Goal: Information Seeking & Learning: Learn about a topic

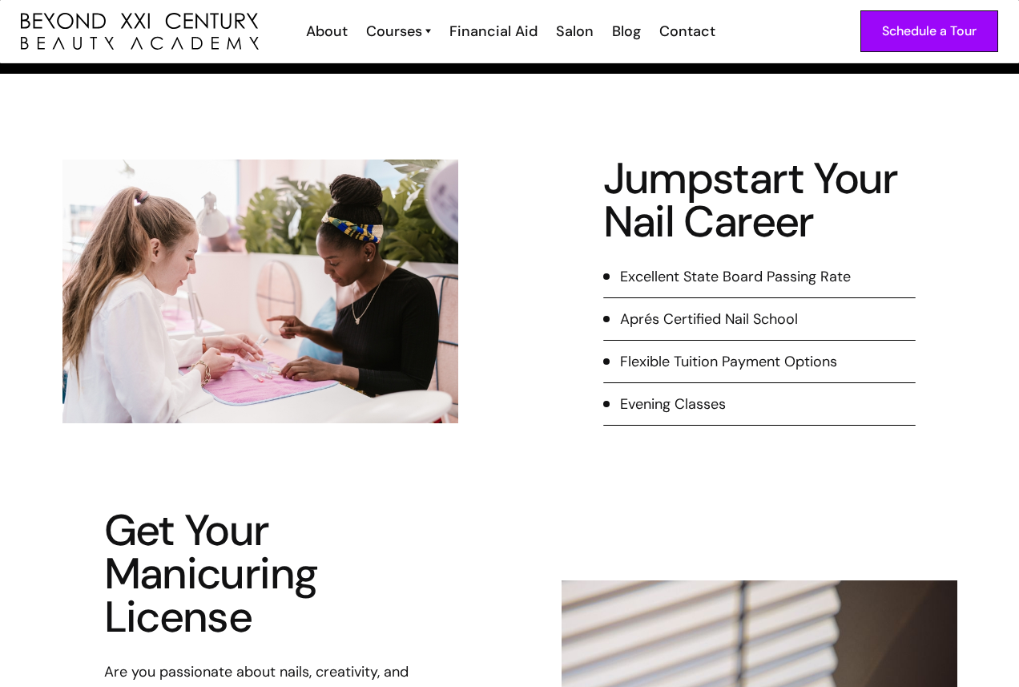
scroll to position [80, 0]
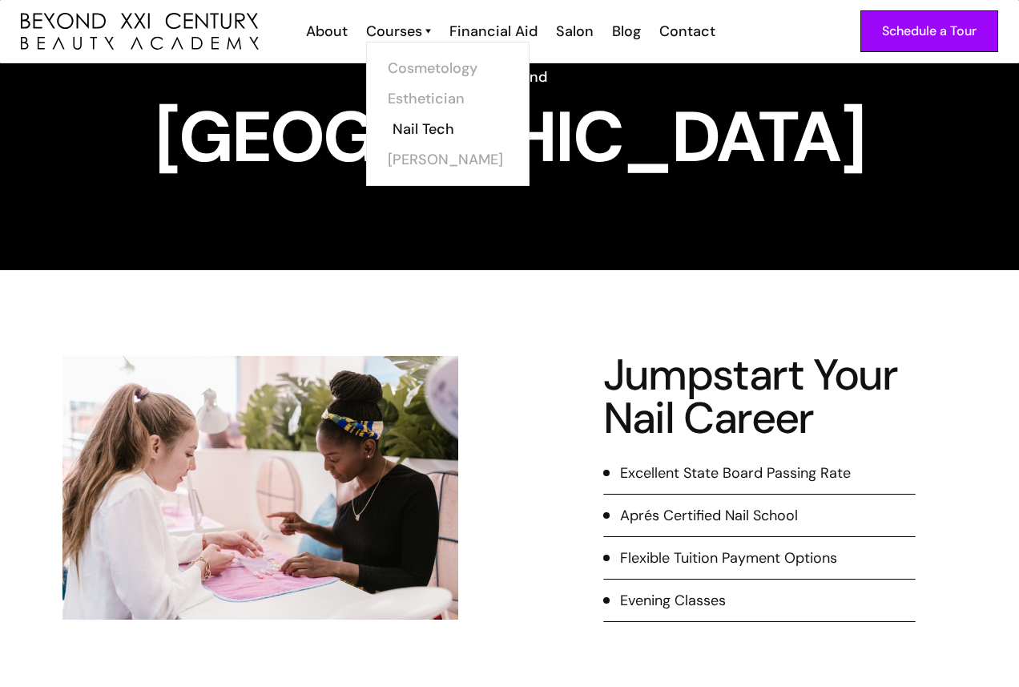
click at [429, 129] on link "Nail Tech" at bounding box center [453, 129] width 120 height 30
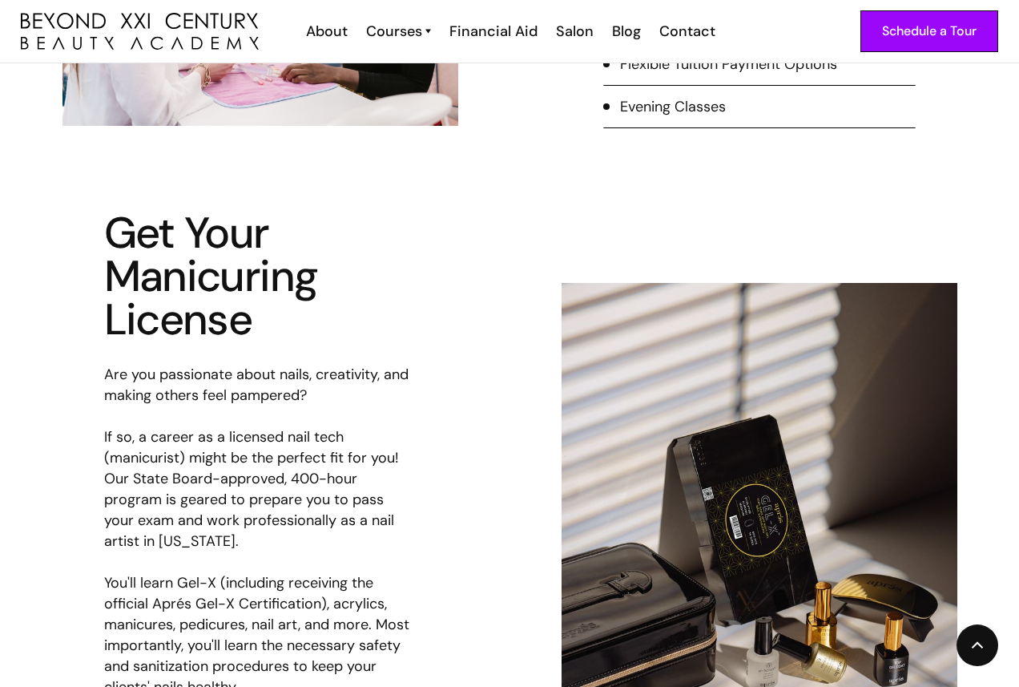
scroll to position [641, 0]
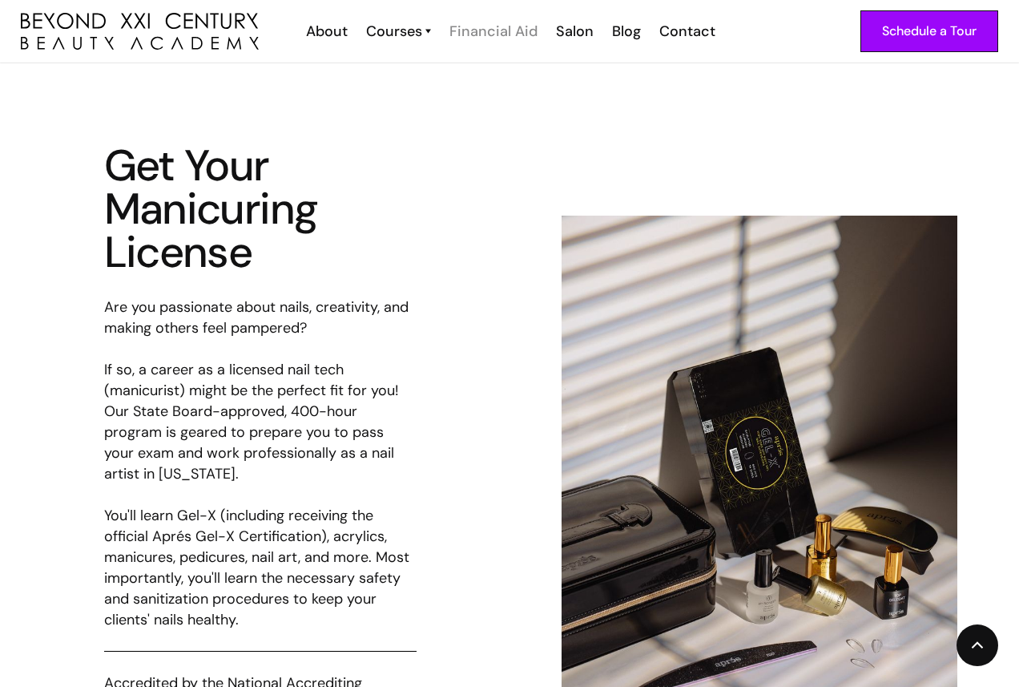
click at [500, 41] on div "Financial Aid" at bounding box center [493, 31] width 88 height 21
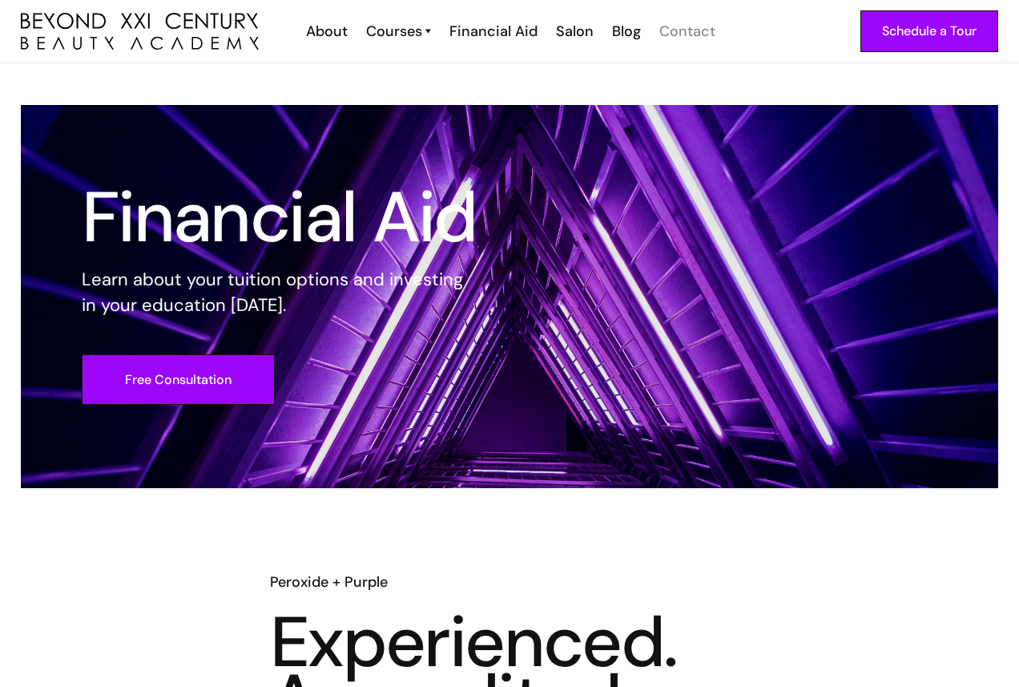
click at [693, 30] on div "Contact" at bounding box center [687, 31] width 56 height 21
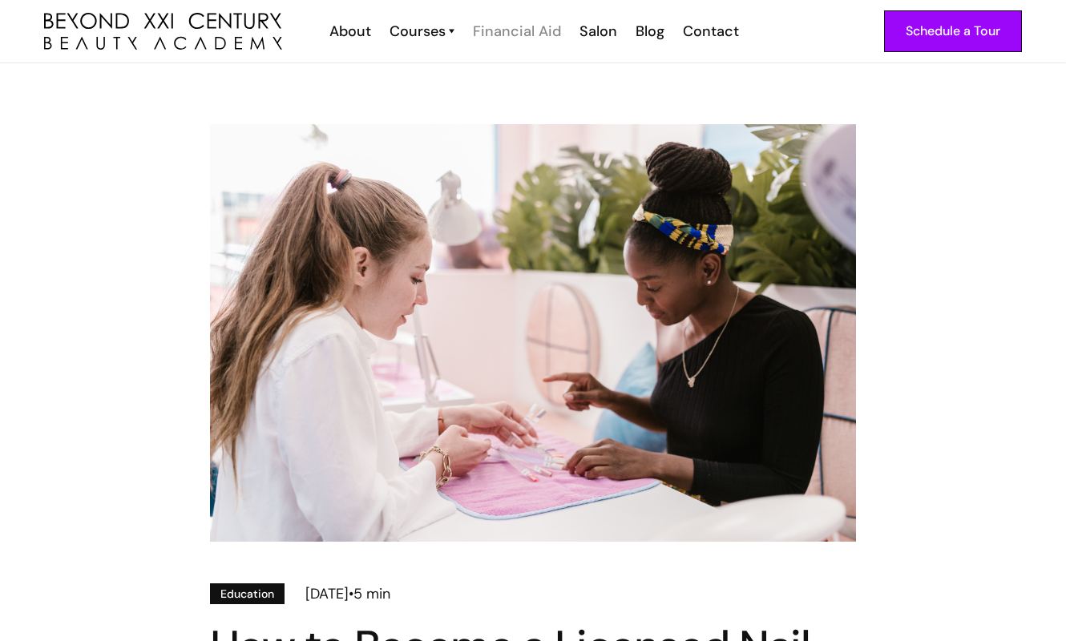
click at [522, 29] on div "Financial Aid" at bounding box center [517, 31] width 88 height 21
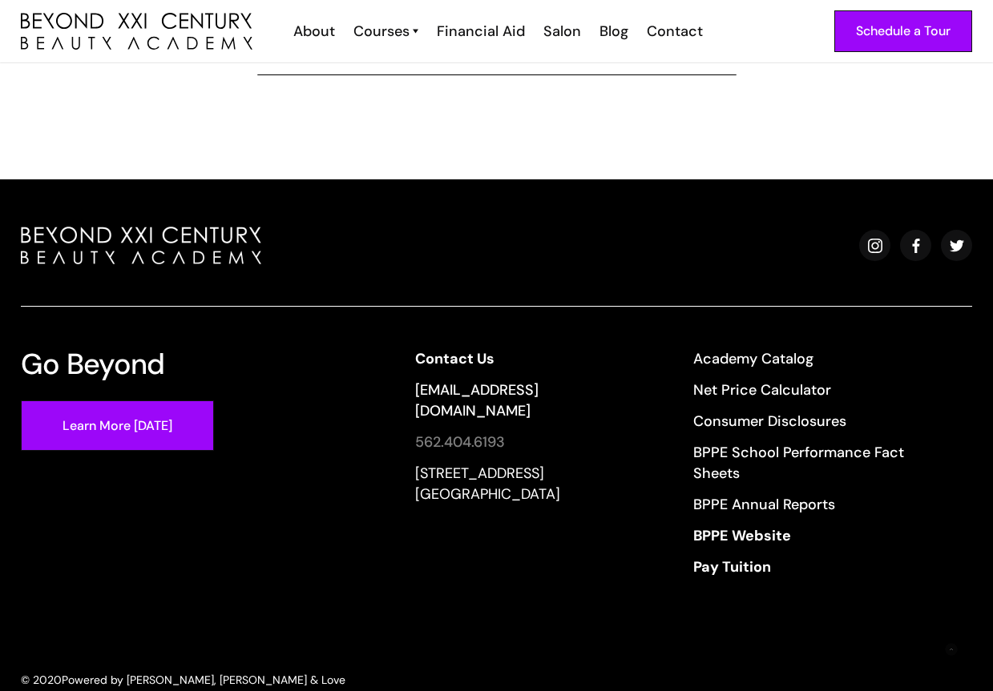
scroll to position [1225, 0]
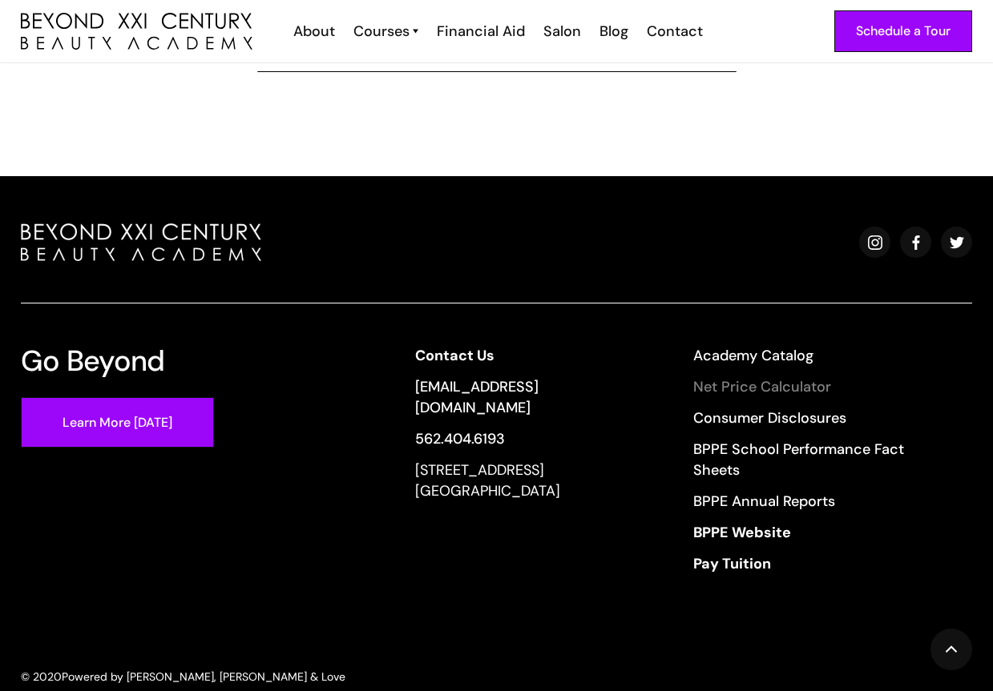
click at [807, 377] on link "Net Price Calculator" at bounding box center [822, 387] width 258 height 21
click at [795, 345] on link "Academy Catalog" at bounding box center [822, 355] width 258 height 21
